Goal: Check status: Check status

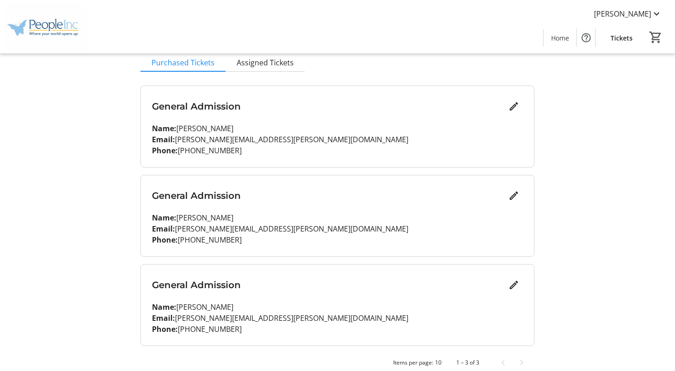
scroll to position [104, 0]
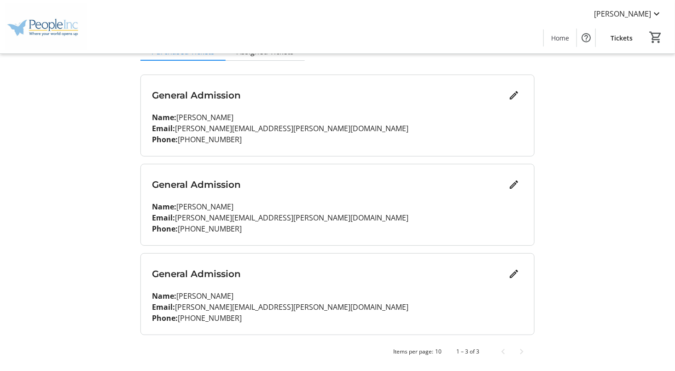
click at [623, 36] on span "Tickets" at bounding box center [622, 38] width 22 height 10
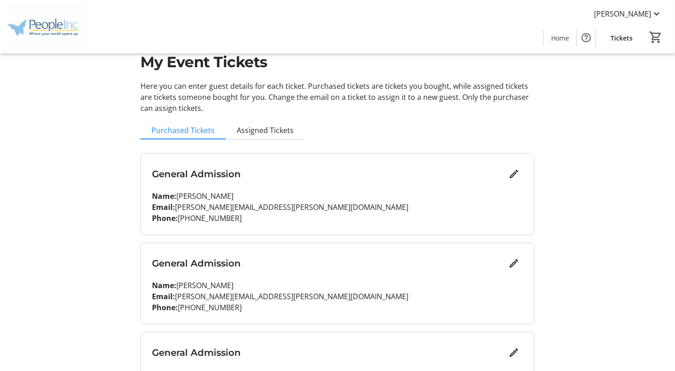
scroll to position [46, 0]
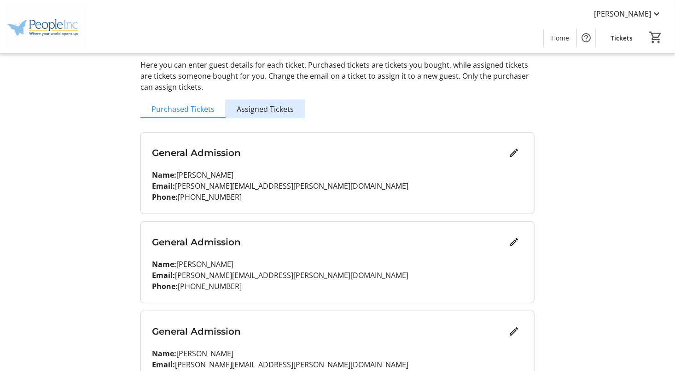
click at [261, 108] on span "Assigned Tickets" at bounding box center [265, 108] width 57 height 7
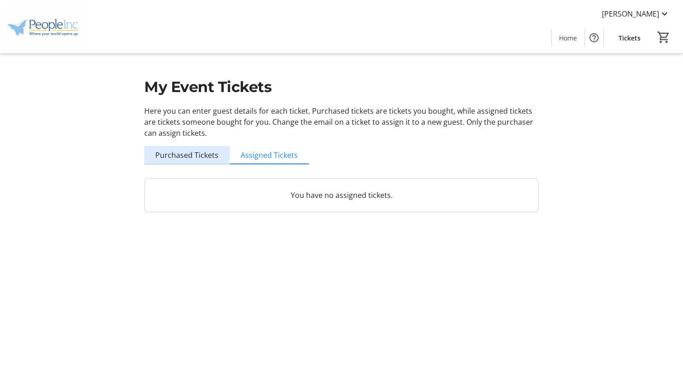
click at [184, 148] on span "Purchased Tickets" at bounding box center [186, 155] width 63 height 18
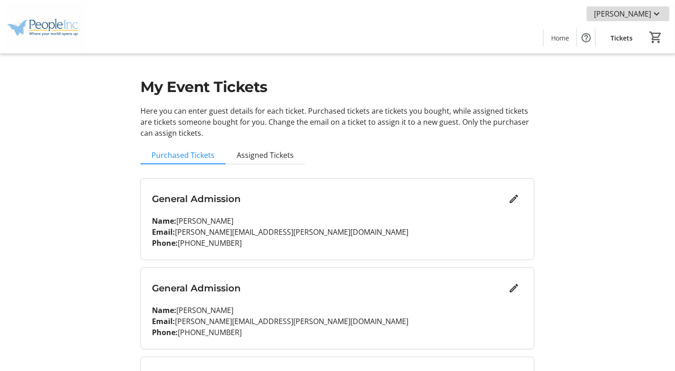
click at [663, 13] on span at bounding box center [628, 14] width 83 height 22
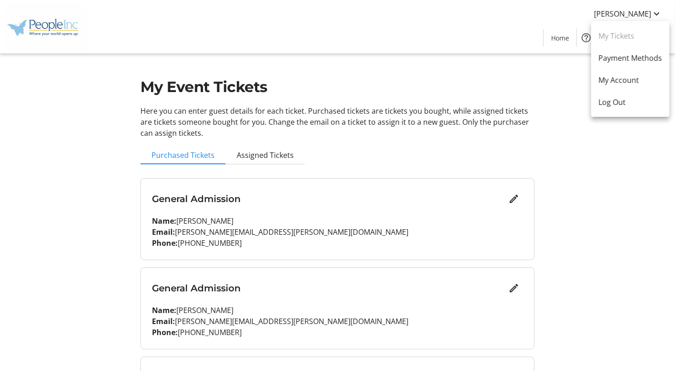
click at [607, 35] on link "My Tickets" at bounding box center [631, 36] width 78 height 22
click at [276, 34] on div at bounding box center [337, 185] width 675 height 371
click at [213, 198] on h3 "General Admission" at bounding box center [328, 199] width 353 height 14
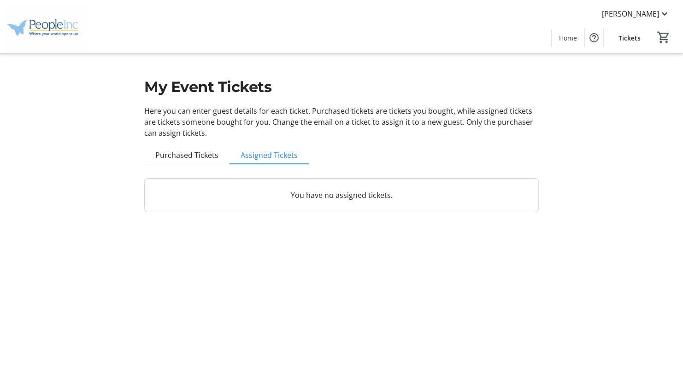
drag, startPoint x: 474, startPoint y: 49, endPoint x: 488, endPoint y: 30, distance: 23.8
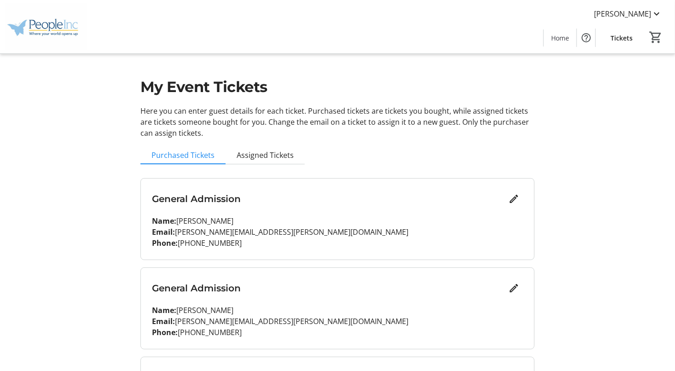
drag, startPoint x: 527, startPoint y: 32, endPoint x: 531, endPoint y: 36, distance: 5.5
